Goal: Transaction & Acquisition: Obtain resource

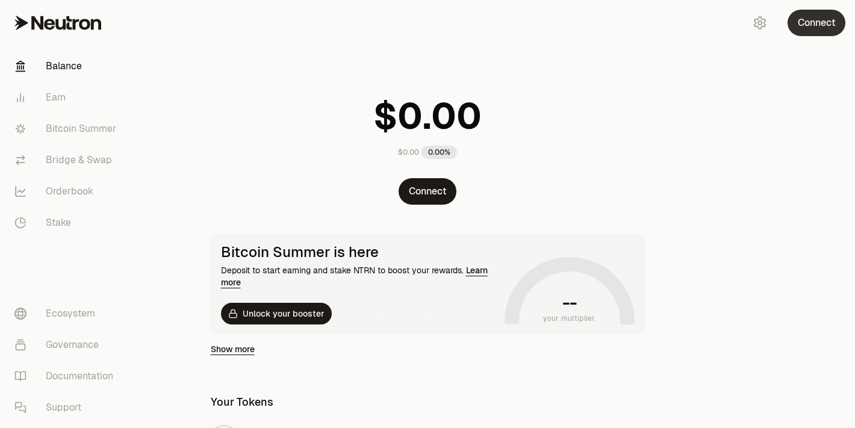
click at [818, 25] on button "Connect" at bounding box center [816, 23] width 58 height 26
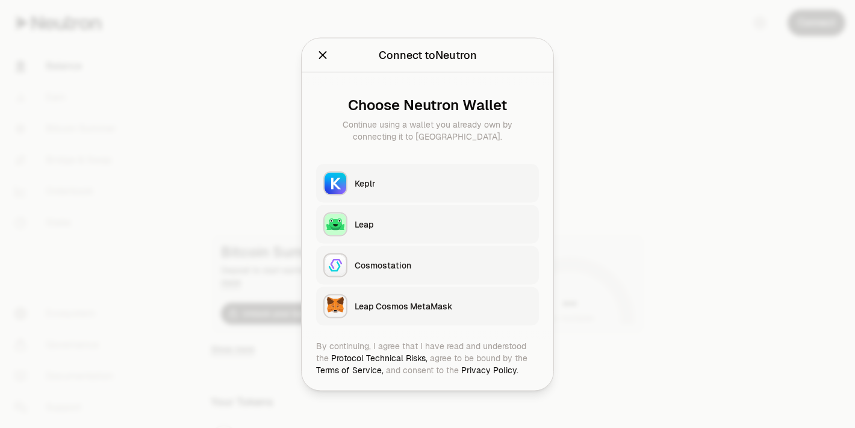
click at [408, 177] on div "Keplr" at bounding box center [443, 183] width 177 height 12
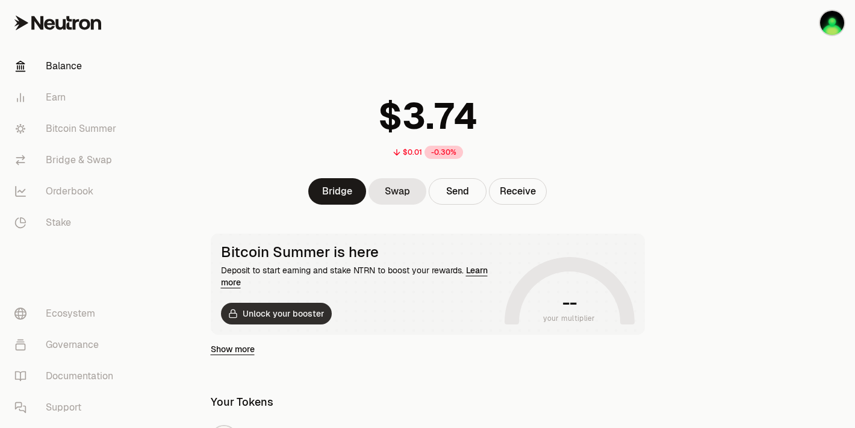
click at [290, 312] on button "Unlock your booster" at bounding box center [276, 314] width 111 height 22
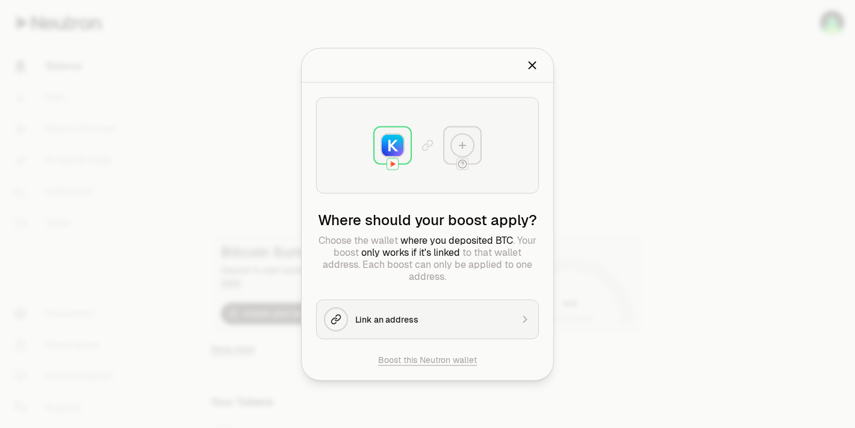
click at [445, 314] on div "Link an address" at bounding box center [433, 319] width 157 height 12
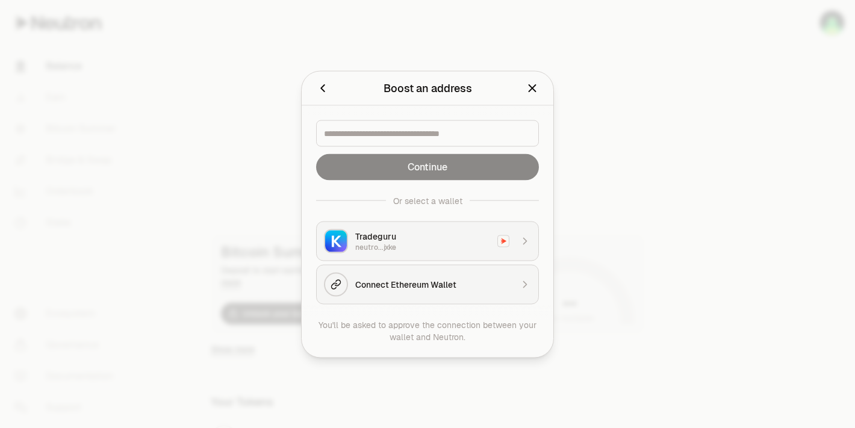
click at [470, 278] on div "Connect Ethereum Wallet" at bounding box center [433, 284] width 157 height 12
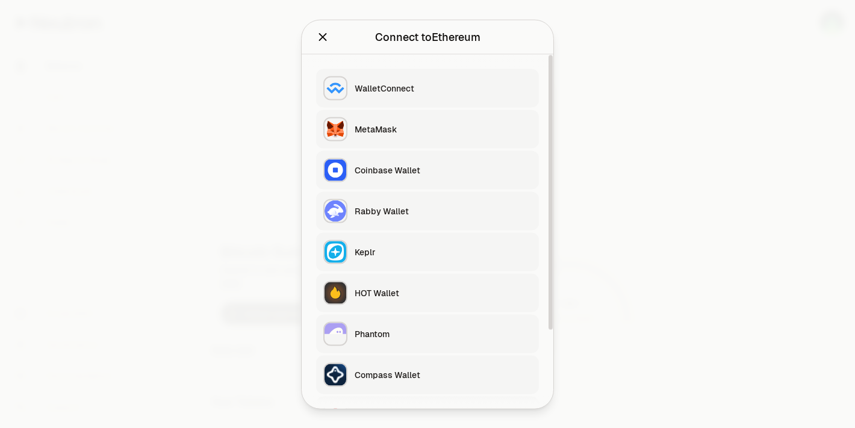
click at [420, 211] on div "Rabby Wallet" at bounding box center [443, 211] width 177 height 12
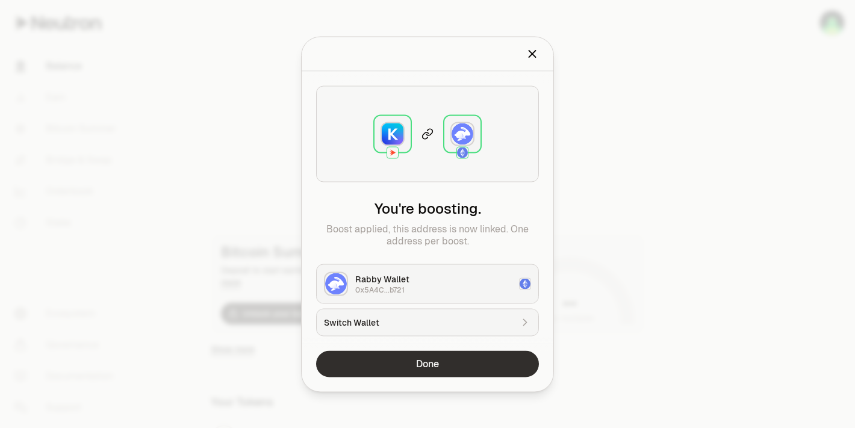
click at [444, 359] on button "Done" at bounding box center [427, 363] width 223 height 26
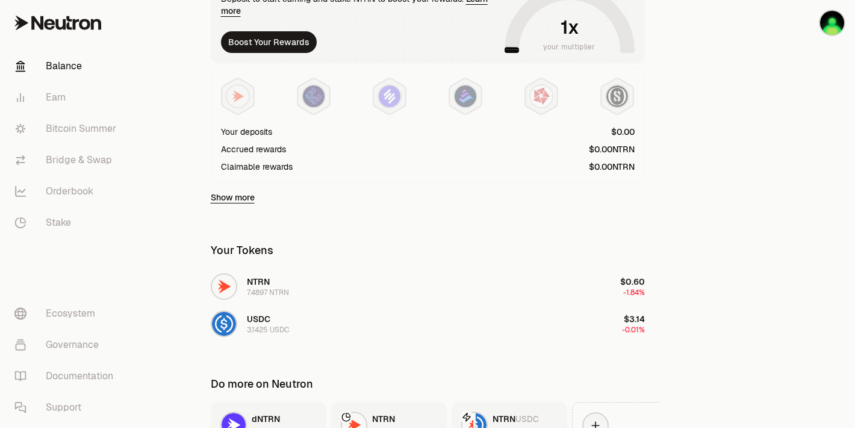
scroll to position [276, 0]
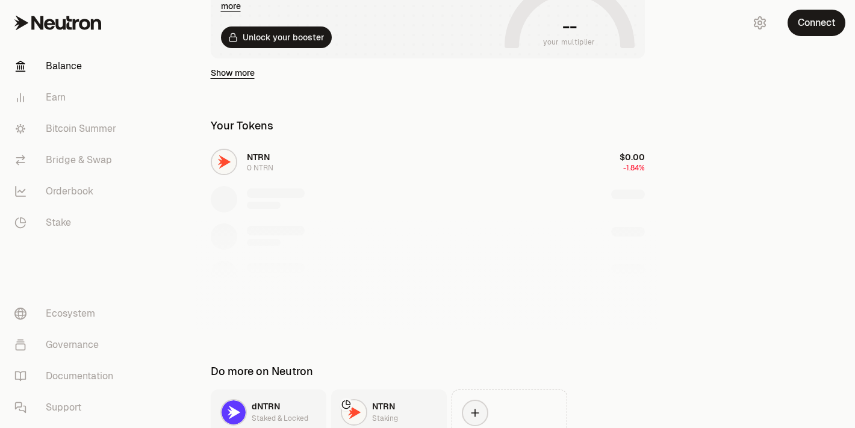
click at [630, 108] on div "$0.00 0.00% Connect Bitcoin Summer is here Deposit to start earning and stake N…" at bounding box center [427, 105] width 463 height 762
click at [677, 92] on main "$0.00 0.00% Connect Bitcoin Summer is here Deposit to start earning and stake N…" at bounding box center [495, 129] width 720 height 810
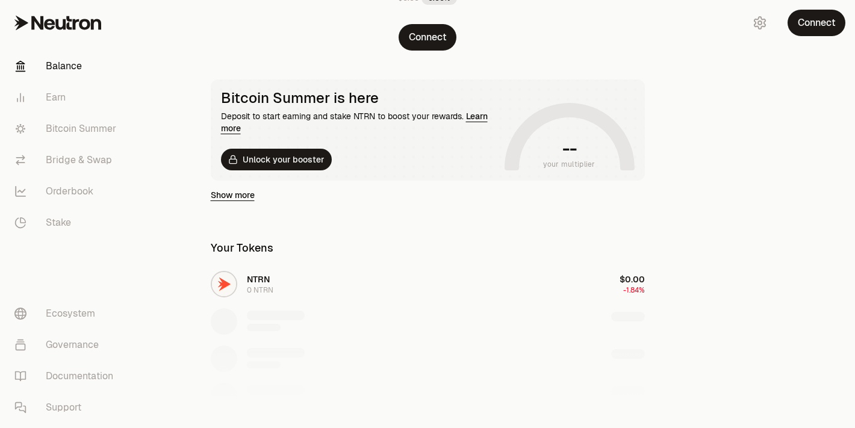
scroll to position [155, 0]
click at [818, 33] on button "Connect" at bounding box center [816, 23] width 58 height 26
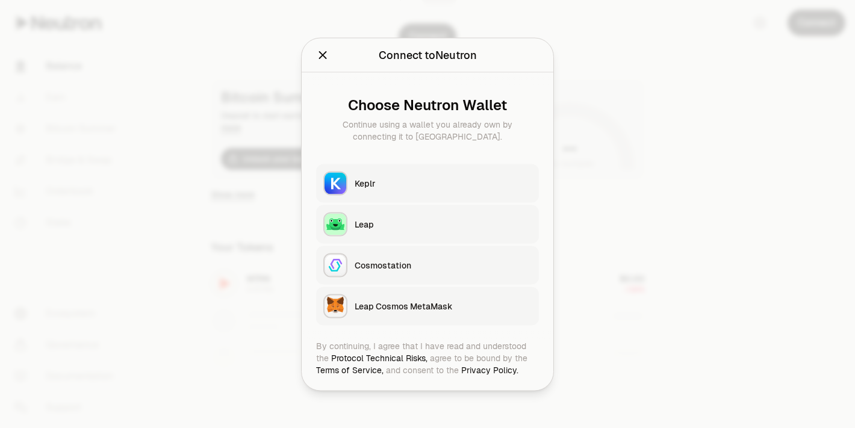
click at [405, 183] on div "Keplr" at bounding box center [443, 183] width 177 height 12
